Goal: Find specific page/section: Find specific page/section

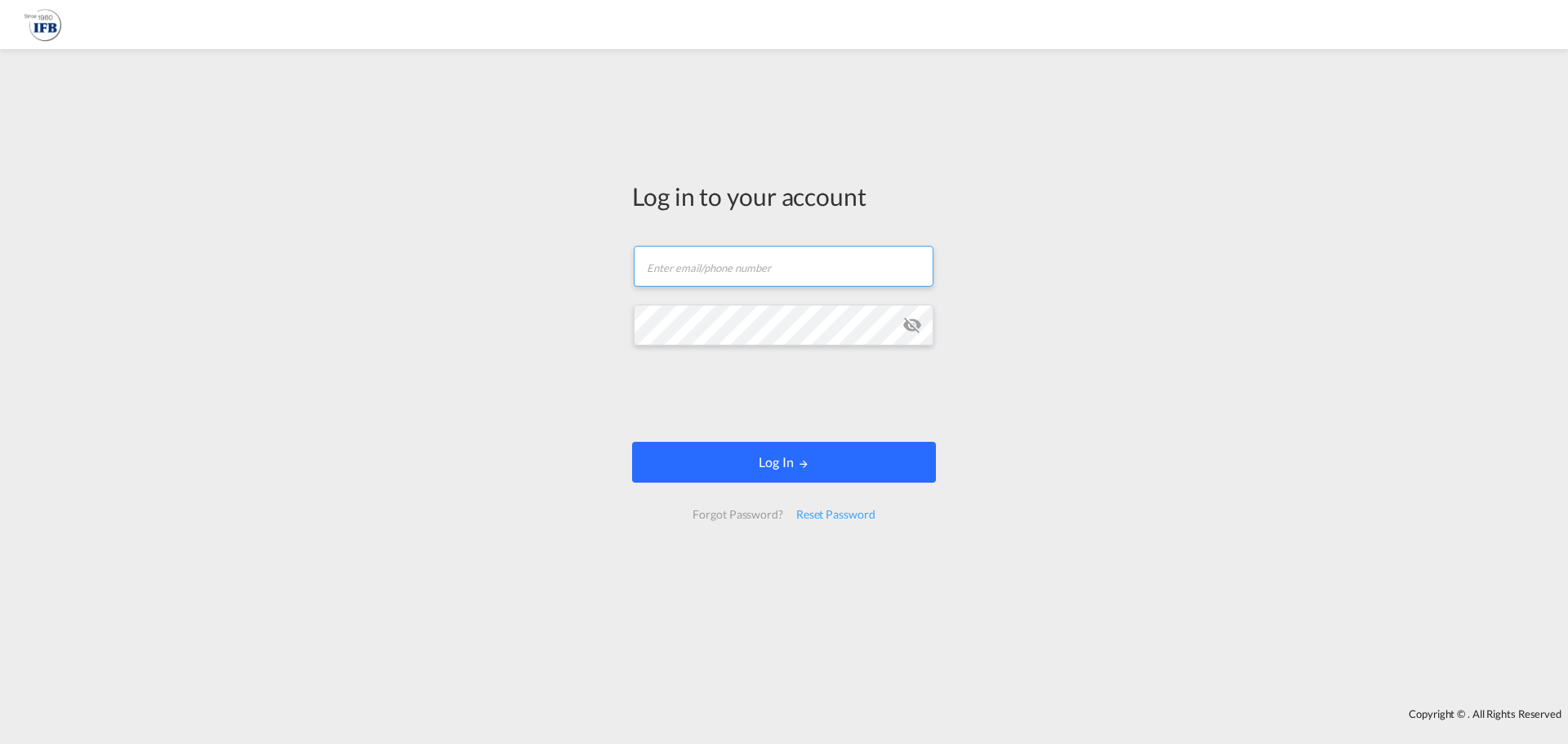
type input "[PERSON_NAME][EMAIL_ADDRESS][DOMAIN_NAME]"
click at [686, 461] on button "Log In" at bounding box center [784, 462] width 304 height 41
